Goal: Find specific fact: Find specific fact

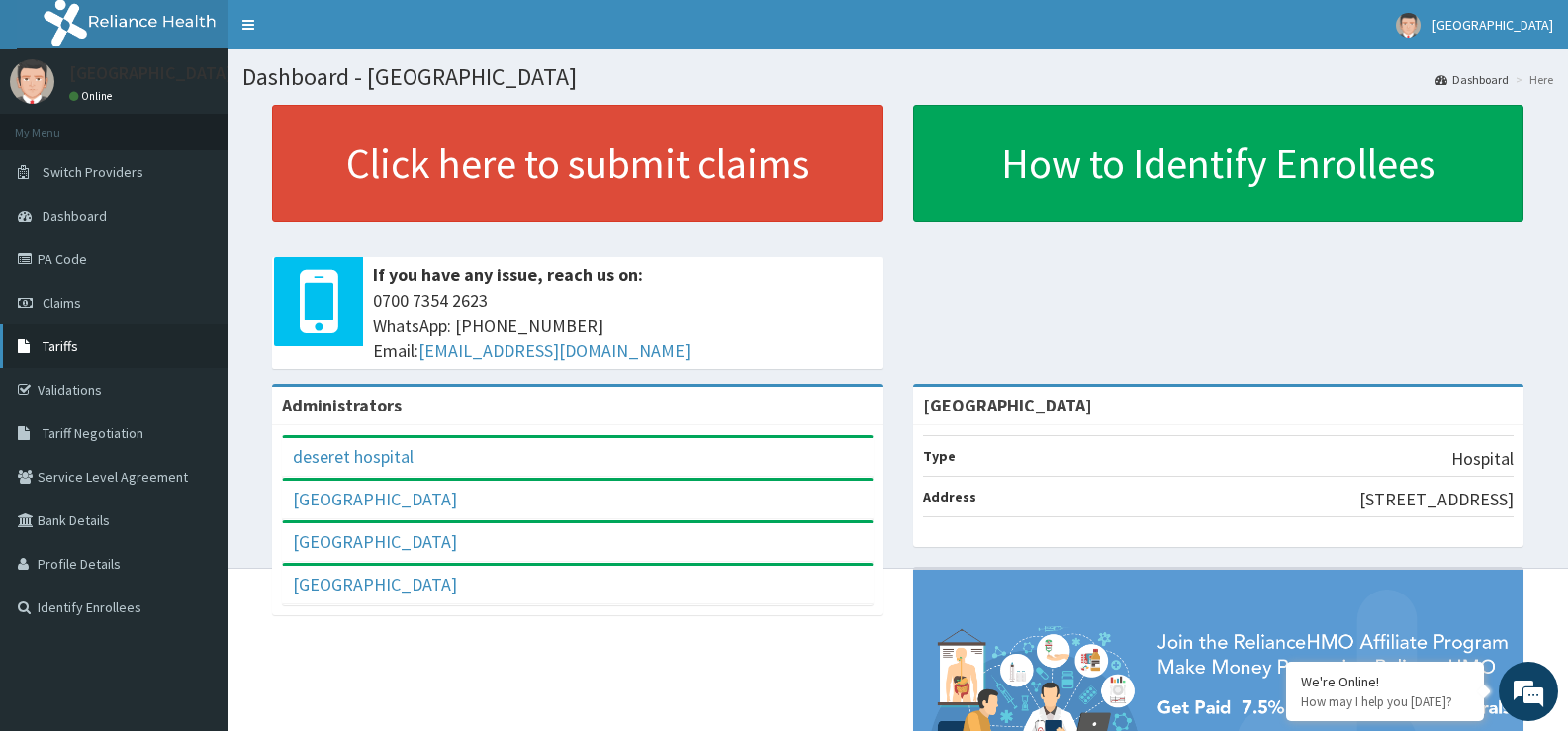
click at [99, 335] on link "Tariffs" at bounding box center [113, 346] width 228 height 44
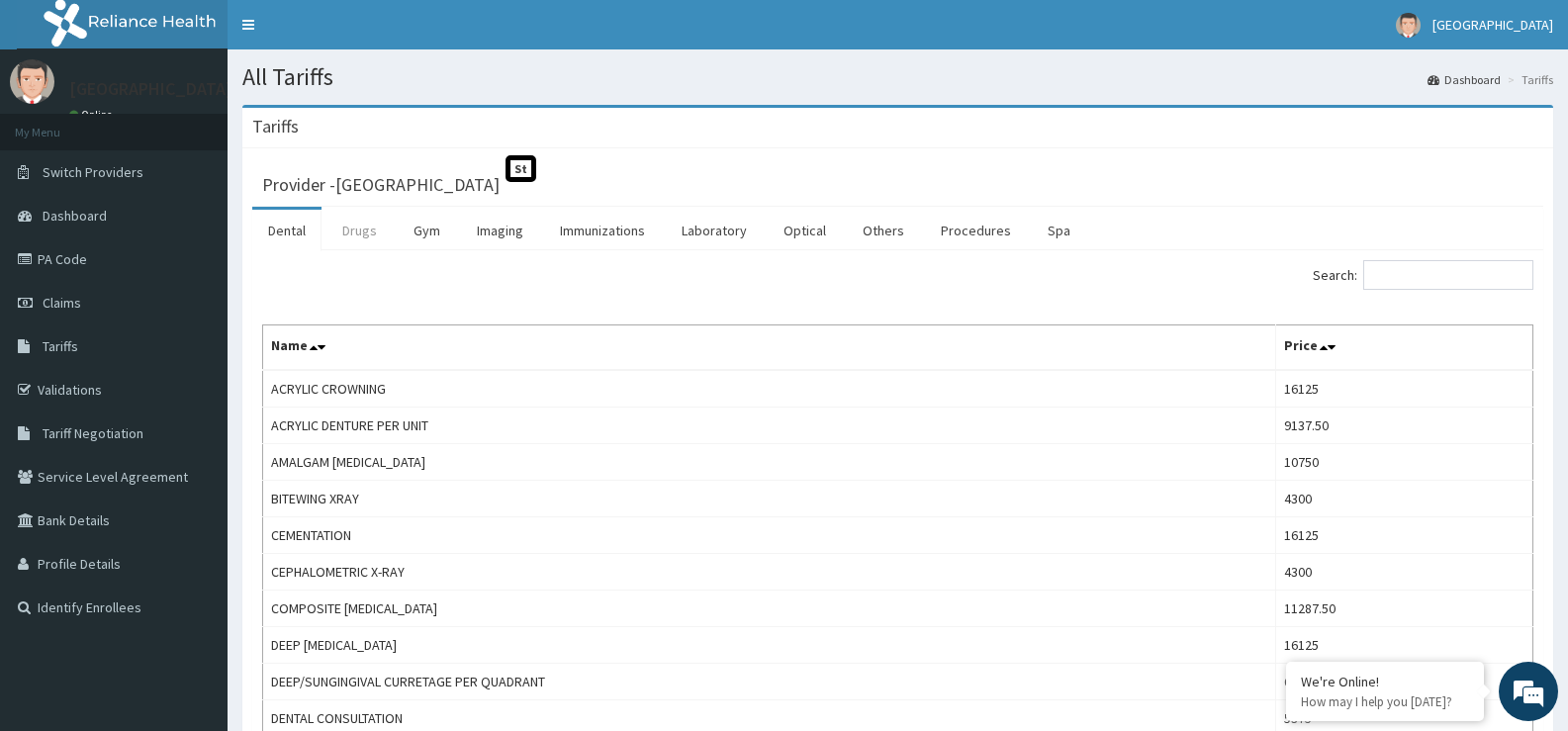
click at [353, 229] on link "Drugs" at bounding box center [359, 231] width 67 height 42
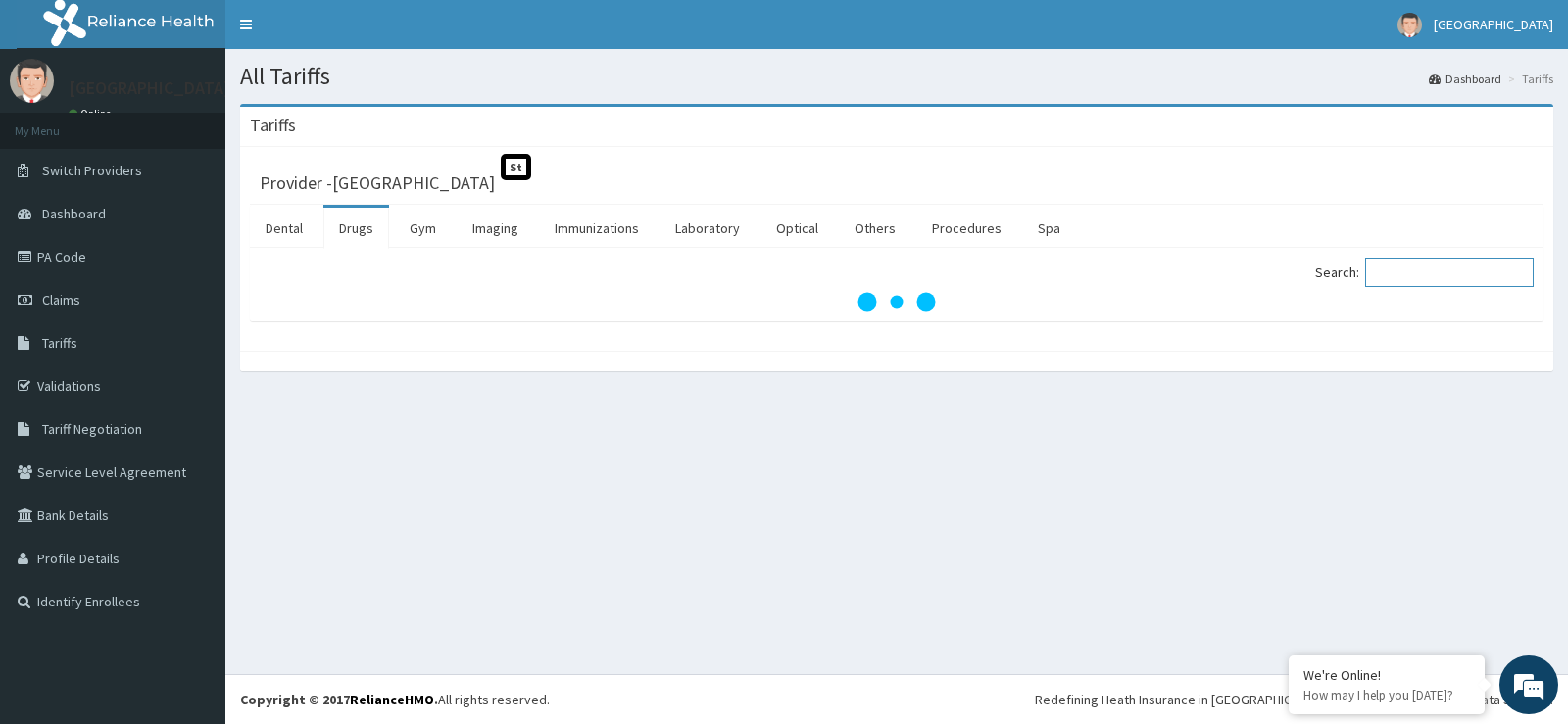
click at [1403, 277] on input "Search:" at bounding box center [1449, 273] width 169 height 30
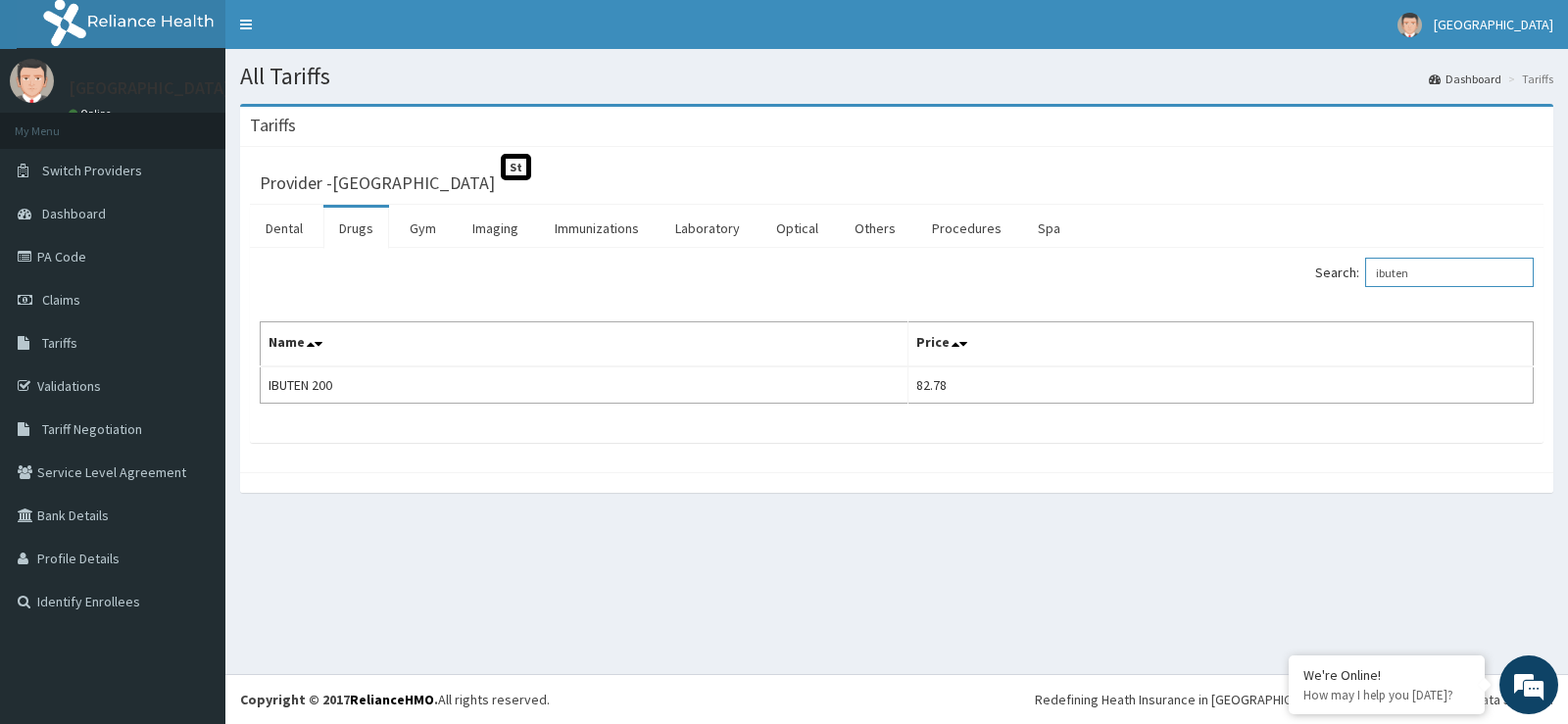
drag, startPoint x: 1462, startPoint y: 281, endPoint x: 1108, endPoint y: 335, distance: 358.1
click at [1108, 334] on div "Search: ibuten Name Price IBUTEN 200 82.78" at bounding box center [897, 331] width 1274 height 146
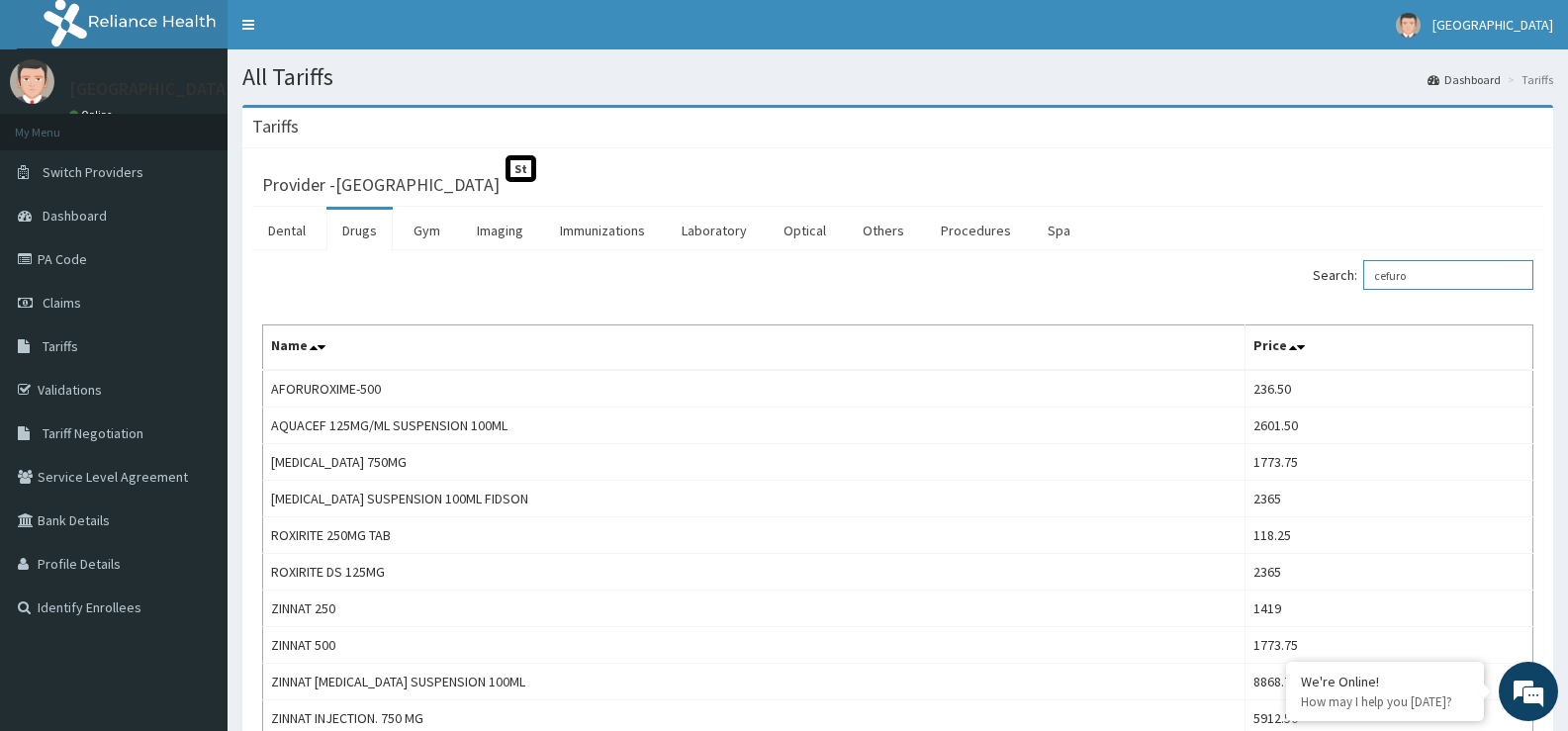
drag, startPoint x: 1467, startPoint y: 274, endPoint x: 1219, endPoint y: 310, distance: 250.6
click at [1227, 298] on div "Search: cefuro Name Price AFORUROXIME-500 236.50 AQUACEF 125MG/ML SUSPENSION 10…" at bounding box center [898, 498] width 1272 height 476
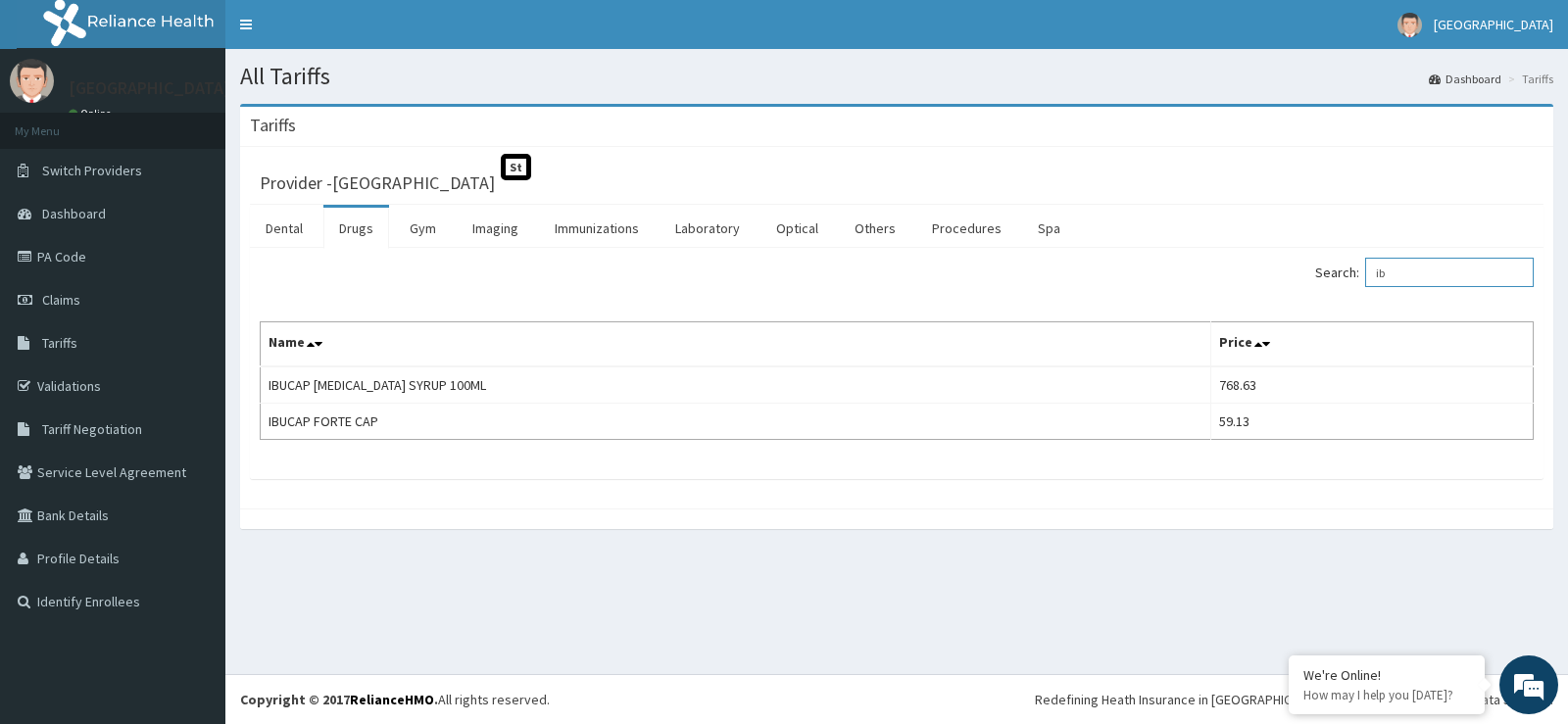
type input "i"
type input "busc"
